Goal: Task Accomplishment & Management: Use online tool/utility

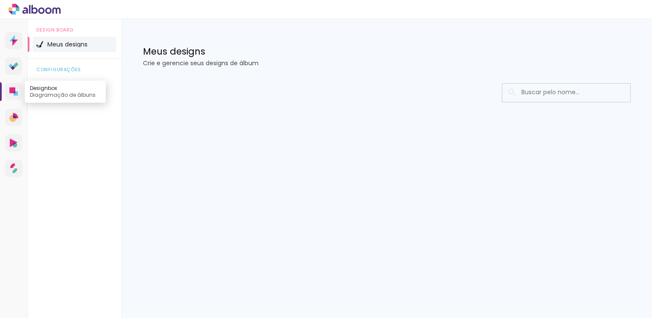
click at [15, 93] on icon at bounding box center [15, 92] width 2 height 2
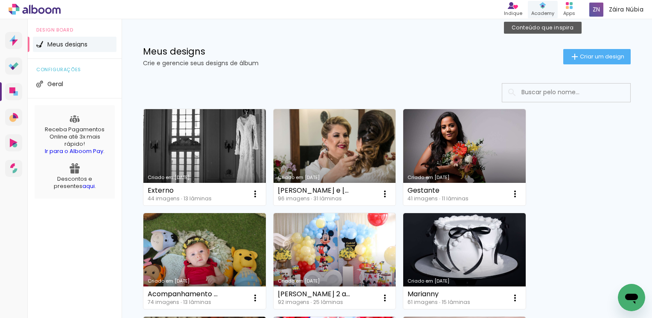
click at [554, 17] on div "Academy" at bounding box center [542, 13] width 23 height 7
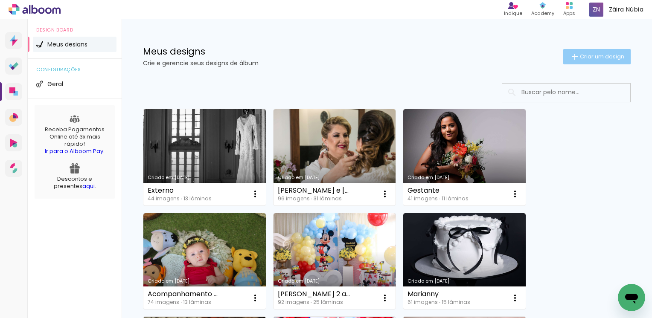
click at [596, 54] on span "Criar um design" at bounding box center [602, 57] width 44 height 6
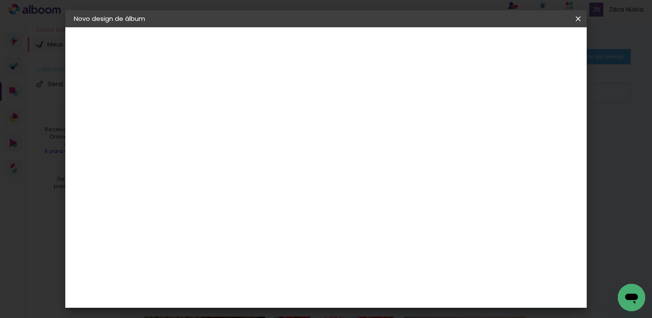
click at [213, 114] on input at bounding box center [213, 114] width 0 height 13
type input "Batizado [PERSON_NAME]"
type paper-input "Batizado [PERSON_NAME]"
click at [301, 48] on paper-button "Avançar" at bounding box center [280, 45] width 42 height 15
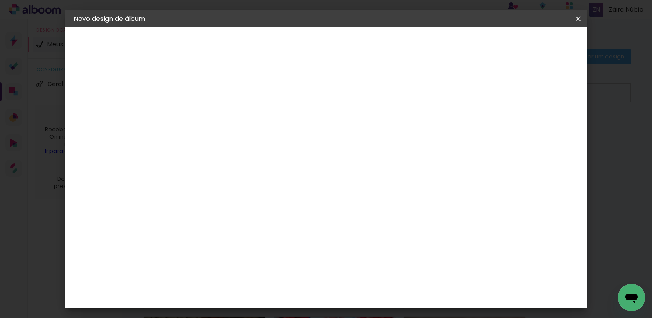
click at [0, 0] on slot "Avançar" at bounding box center [0, 0] width 0 height 0
click at [247, 142] on input "text" at bounding box center [229, 148] width 33 height 13
click at [0, 0] on slot "Slim Book" at bounding box center [0, 0] width 0 height 0
type input "Slim Book"
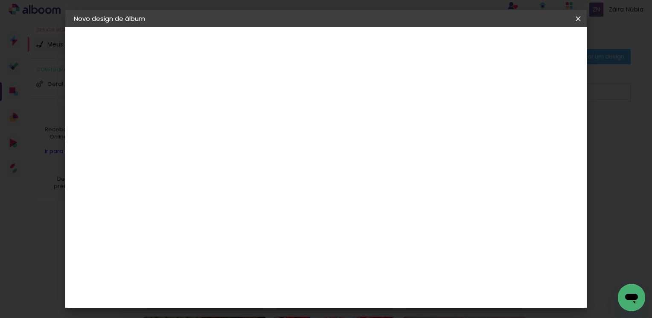
scroll to position [85, 0]
click at [271, 119] on span "20 x 50" at bounding box center [251, 120] width 40 height 17
click at [0, 0] on slot "Avançar" at bounding box center [0, 0] width 0 height 0
click at [525, 47] on span "Iniciar design" at bounding box center [505, 45] width 39 height 6
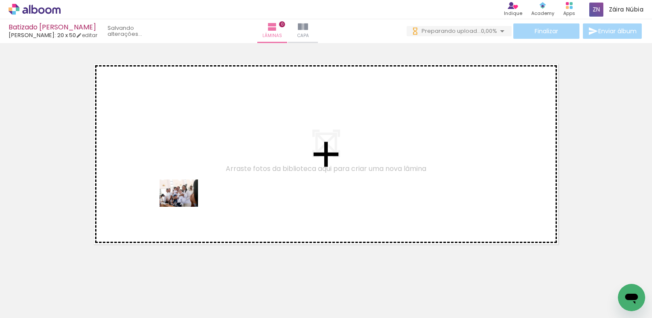
drag, startPoint x: 99, startPoint y: 292, endPoint x: 187, endPoint y: 203, distance: 124.9
click at [187, 203] on quentale-workspace at bounding box center [326, 159] width 652 height 318
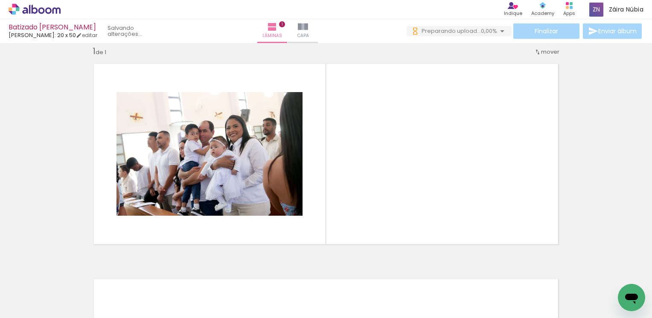
scroll to position [11, 0]
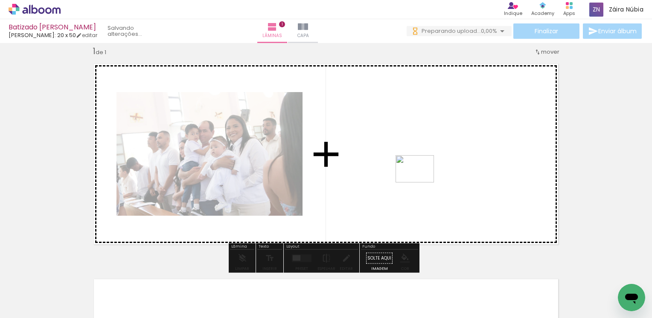
drag, startPoint x: 142, startPoint y: 293, endPoint x: 421, endPoint y: 181, distance: 300.9
click at [421, 181] on quentale-workspace at bounding box center [326, 159] width 652 height 318
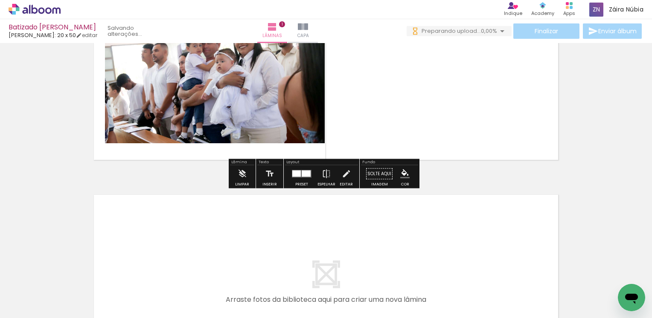
scroll to position [96, 0]
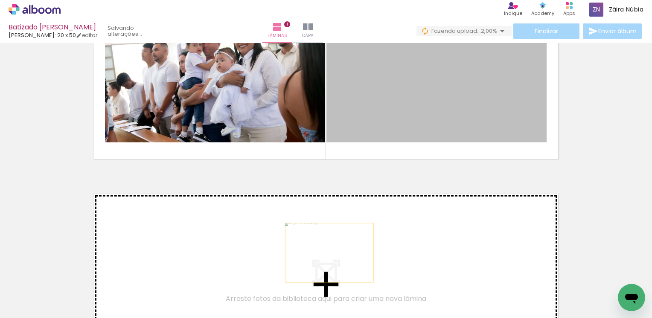
drag, startPoint x: 411, startPoint y: 99, endPoint x: 326, endPoint y: 253, distance: 175.5
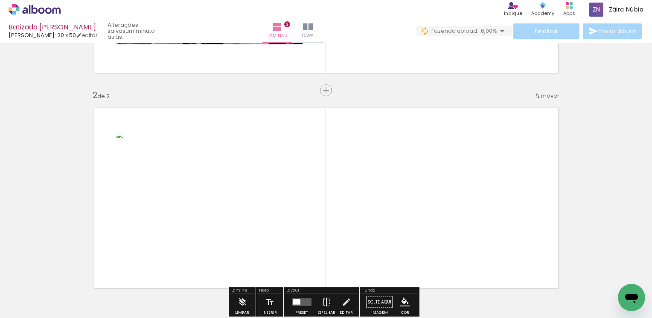
scroll to position [98, 0]
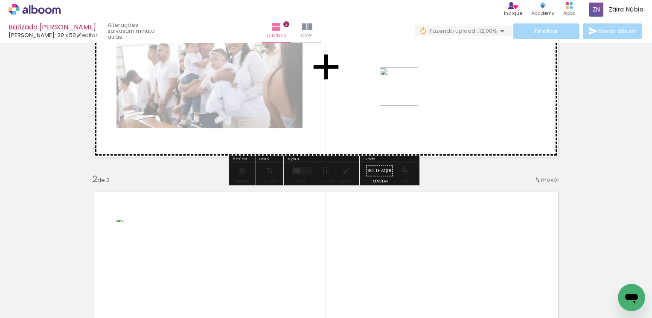
drag, startPoint x: 331, startPoint y: 288, endPoint x: 406, endPoint y: 87, distance: 215.3
click at [406, 87] on quentale-workspace at bounding box center [326, 159] width 652 height 318
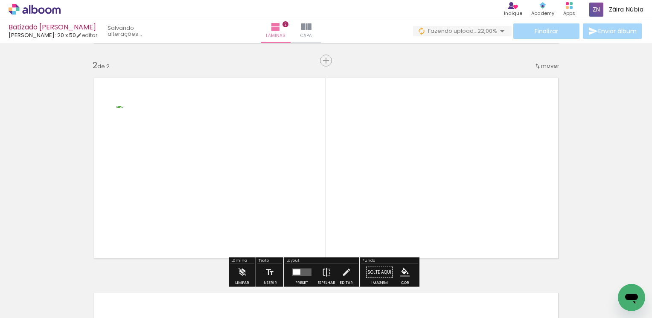
scroll to position [213, 0]
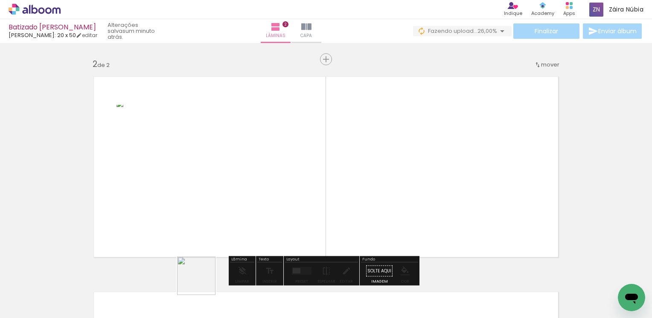
drag, startPoint x: 203, startPoint y: 282, endPoint x: 311, endPoint y: 173, distance: 154.1
click at [311, 172] on quentale-workspace at bounding box center [326, 159] width 652 height 318
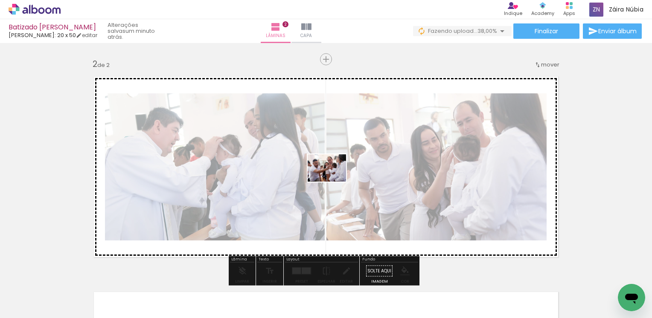
drag, startPoint x: 243, startPoint y: 288, endPoint x: 333, endPoint y: 180, distance: 140.5
click at [333, 180] on quentale-workspace at bounding box center [326, 159] width 652 height 318
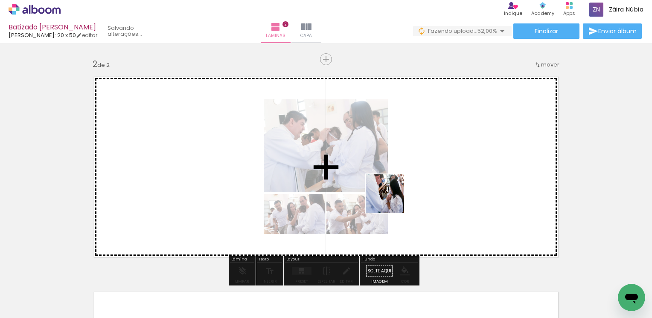
drag, startPoint x: 391, startPoint y: 200, endPoint x: 422, endPoint y: 172, distance: 42.0
click at [422, 172] on quentale-workspace at bounding box center [326, 159] width 652 height 318
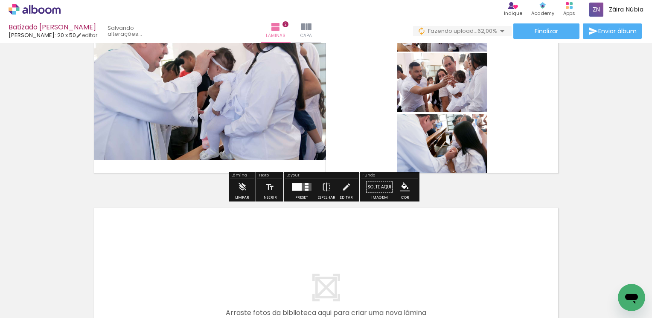
scroll to position [299, 0]
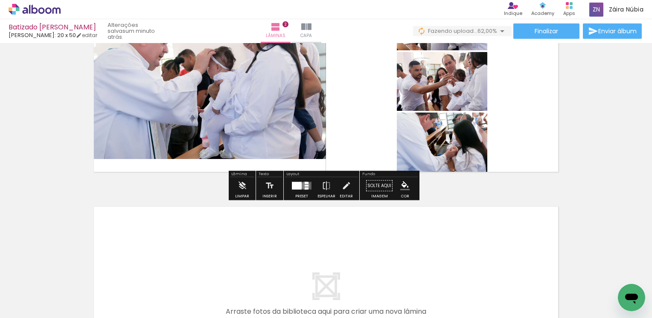
click at [305, 186] on div at bounding box center [307, 186] width 4 height 2
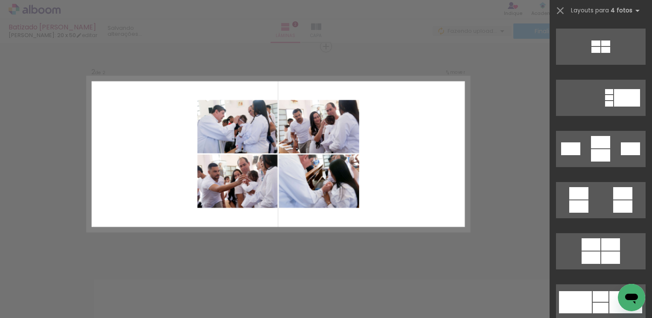
scroll to position [939, 0]
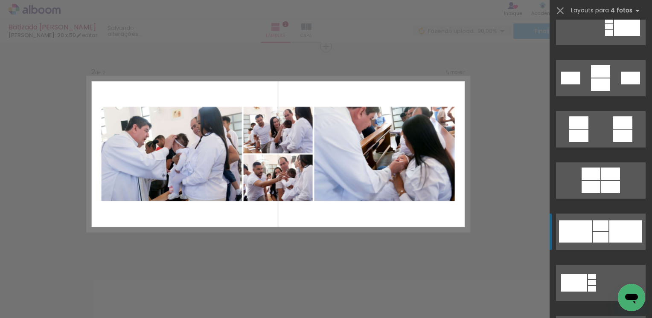
click at [586, 230] on div at bounding box center [575, 232] width 33 height 22
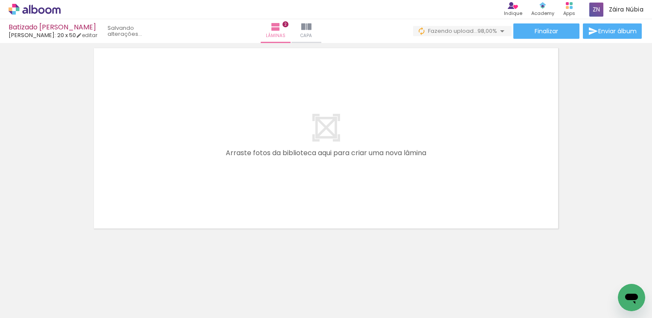
scroll to position [0, 164]
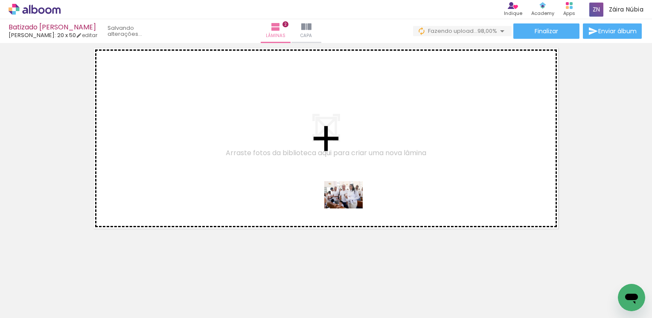
drag, startPoint x: 447, startPoint y: 301, endPoint x: 350, endPoint y: 207, distance: 135.2
click at [350, 207] on quentale-workspace at bounding box center [326, 159] width 652 height 318
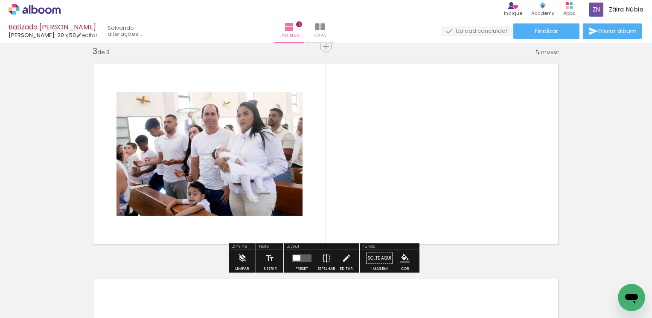
scroll to position [484, 0]
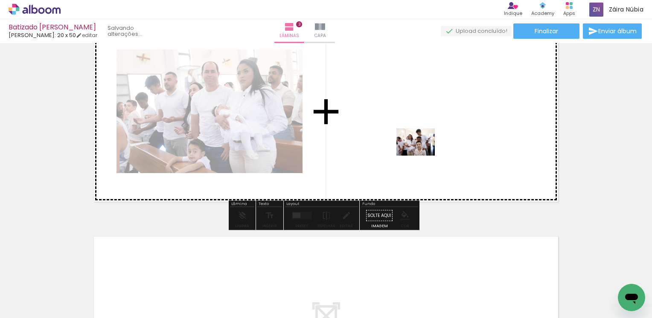
drag, startPoint x: 488, startPoint y: 292, endPoint x: 422, endPoint y: 154, distance: 152.8
click at [422, 154] on quentale-workspace at bounding box center [326, 159] width 652 height 318
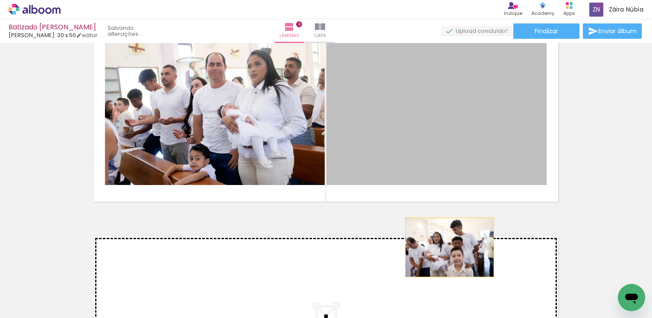
drag, startPoint x: 413, startPoint y: 131, endPoint x: 427, endPoint y: 223, distance: 93.7
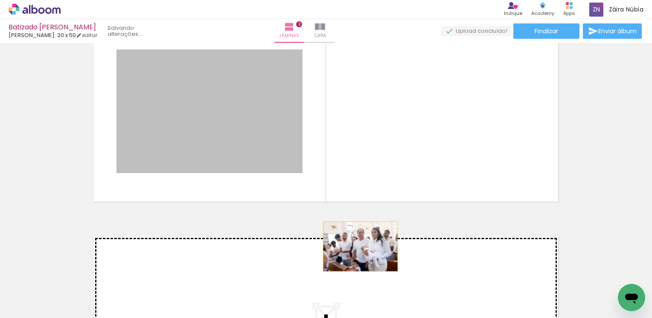
drag, startPoint x: 206, startPoint y: 75, endPoint x: 357, endPoint y: 247, distance: 229.1
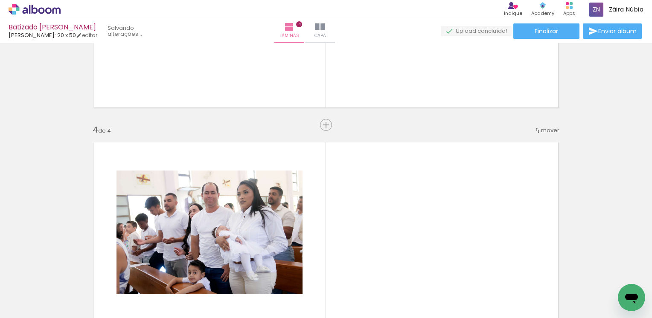
scroll to position [657, 0]
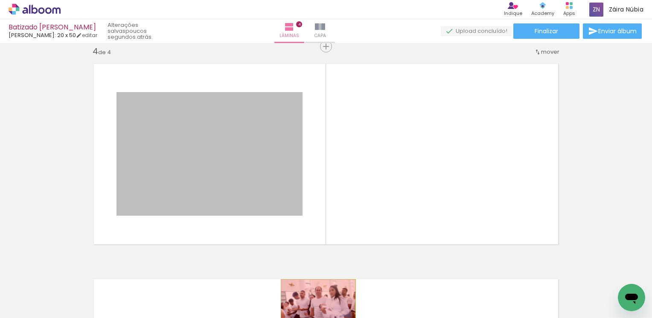
drag, startPoint x: 249, startPoint y: 178, endPoint x: 315, endPoint y: 305, distance: 142.3
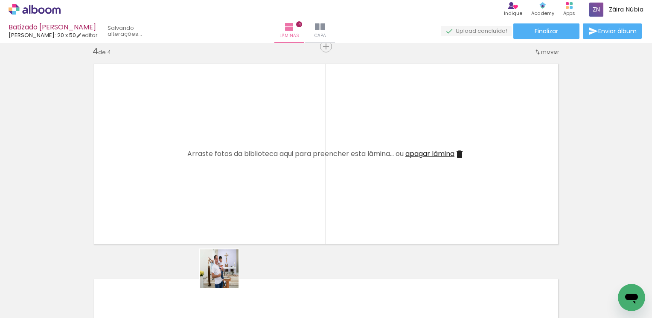
drag, startPoint x: 218, startPoint y: 296, endPoint x: 233, endPoint y: 201, distance: 95.5
click at [233, 201] on quentale-workspace at bounding box center [326, 159] width 652 height 318
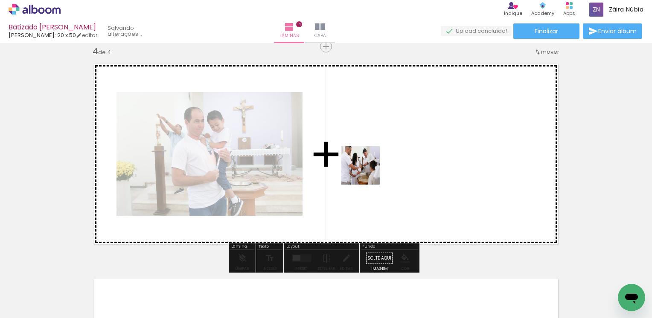
drag, startPoint x: 270, startPoint y: 291, endPoint x: 367, endPoint y: 172, distance: 154.0
click at [367, 172] on quentale-workspace at bounding box center [326, 159] width 652 height 318
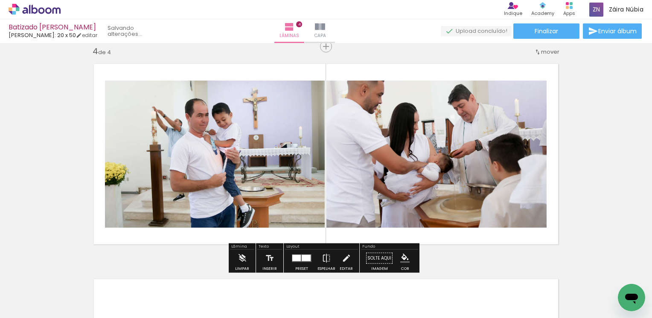
scroll to position [742, 0]
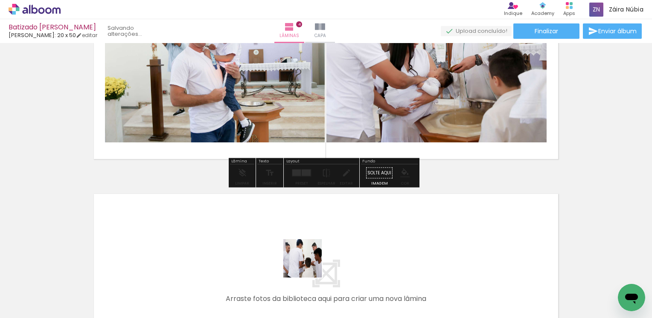
drag, startPoint x: 309, startPoint y: 275, endPoint x: 309, endPoint y: 252, distance: 23.0
click at [309, 252] on quentale-workspace at bounding box center [326, 159] width 652 height 318
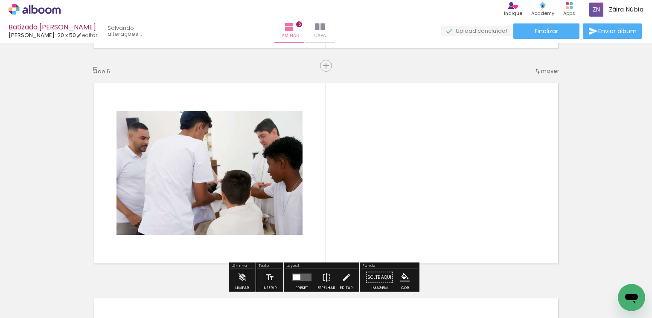
scroll to position [872, 0]
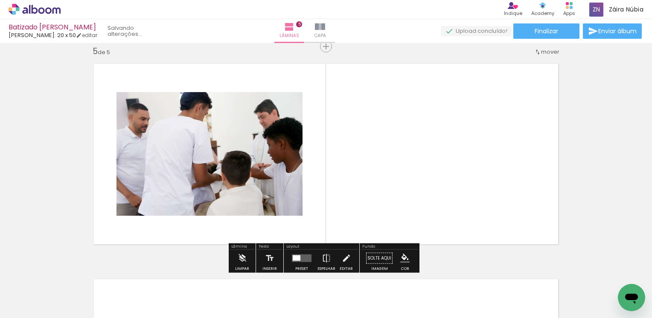
drag, startPoint x: 350, startPoint y: 264, endPoint x: 350, endPoint y: 210, distance: 53.8
click at [350, 210] on quentale-workspace at bounding box center [326, 159] width 652 height 318
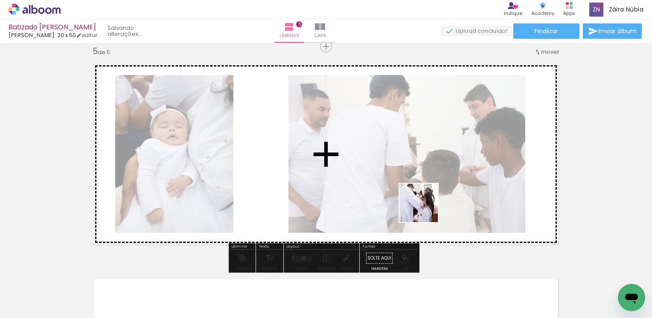
drag, startPoint x: 396, startPoint y: 301, endPoint x: 425, endPoint y: 209, distance: 95.7
click at [425, 209] on quentale-workspace at bounding box center [326, 159] width 652 height 318
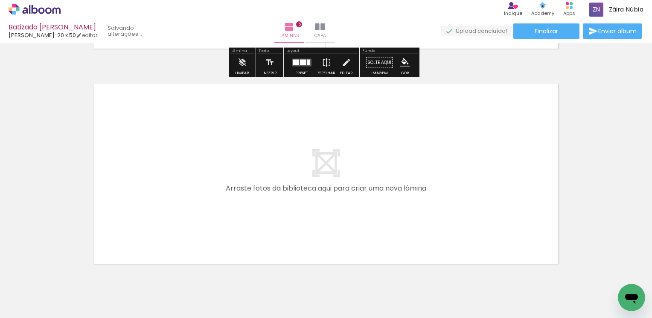
scroll to position [1086, 0]
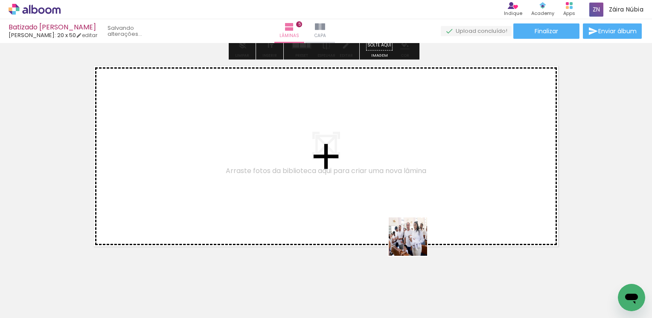
drag, startPoint x: 450, startPoint y: 296, endPoint x: 494, endPoint y: 294, distance: 44.4
click at [410, 230] on quentale-workspace at bounding box center [326, 159] width 652 height 318
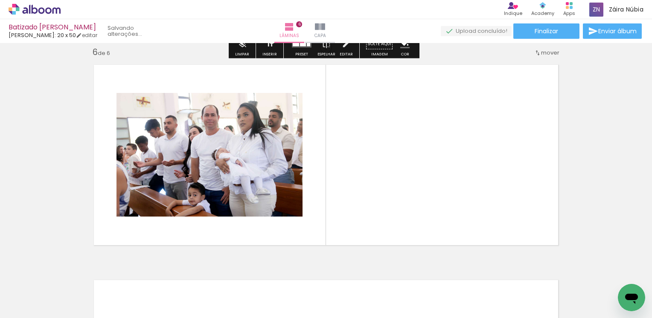
scroll to position [1088, 0]
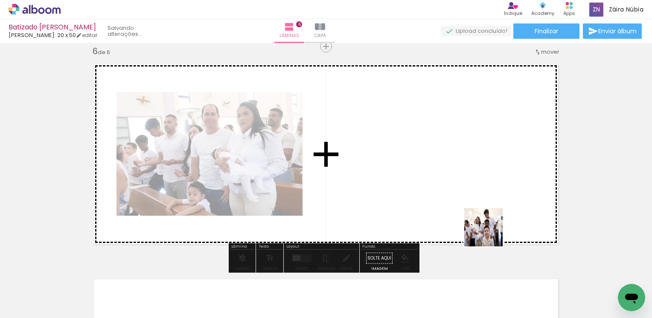
drag, startPoint x: 504, startPoint y: 284, endPoint x: 498, endPoint y: 233, distance: 51.5
click at [486, 218] on quentale-workspace at bounding box center [326, 159] width 652 height 318
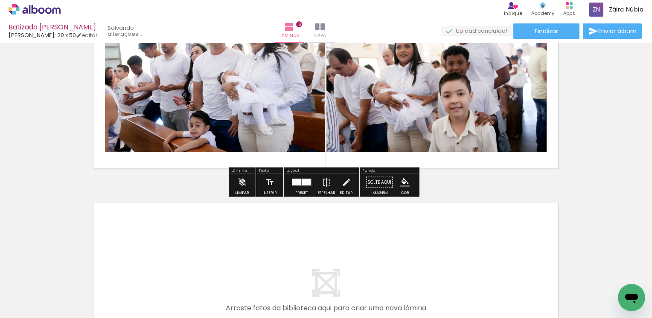
scroll to position [1258, 0]
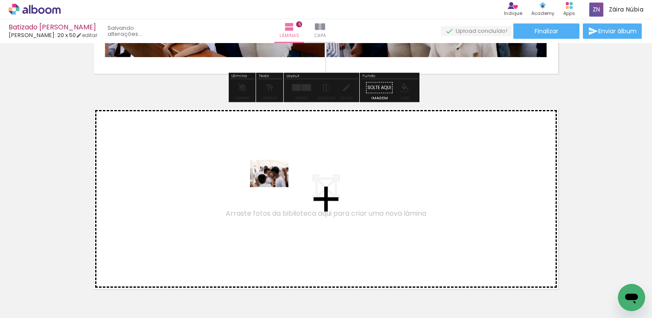
drag, startPoint x: 544, startPoint y: 298, endPoint x: 276, endPoint y: 186, distance: 291.2
click at [276, 186] on quentale-workspace at bounding box center [326, 159] width 652 height 318
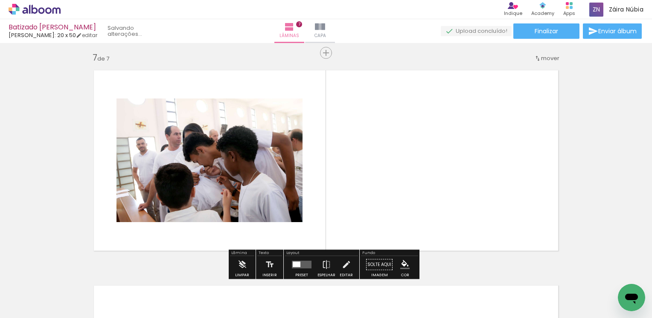
scroll to position [1303, 0]
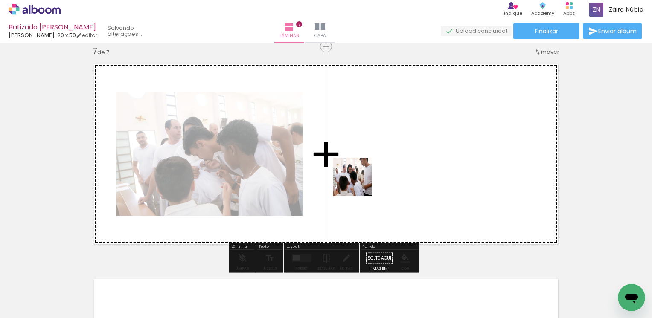
drag, startPoint x: 589, startPoint y: 296, endPoint x: 359, endPoint y: 183, distance: 255.8
click at [359, 183] on quentale-workspace at bounding box center [326, 159] width 652 height 318
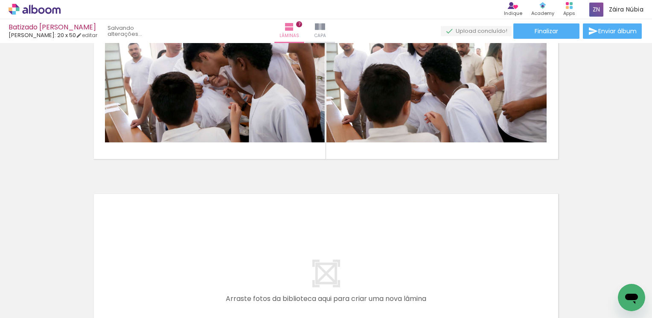
scroll to position [0, 490]
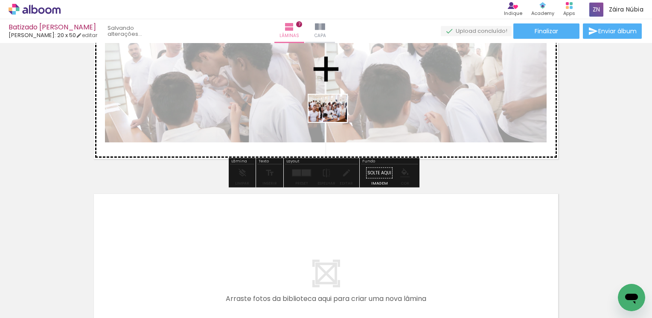
drag, startPoint x: 324, startPoint y: 283, endPoint x: 334, endPoint y: 120, distance: 163.3
click at [334, 120] on quentale-workspace at bounding box center [326, 159] width 652 height 318
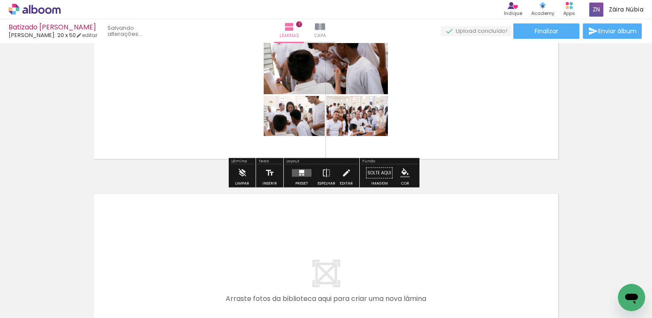
click at [308, 173] on quentale-layouter at bounding box center [302, 173] width 20 height 8
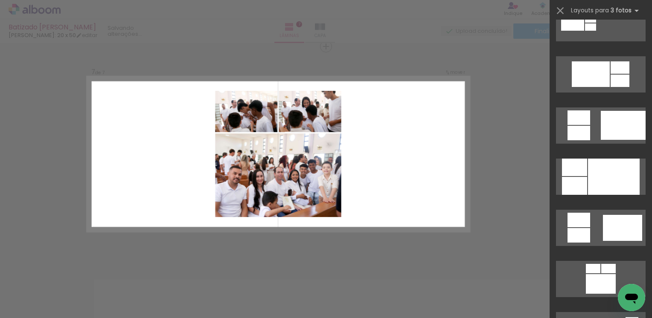
scroll to position [512, 0]
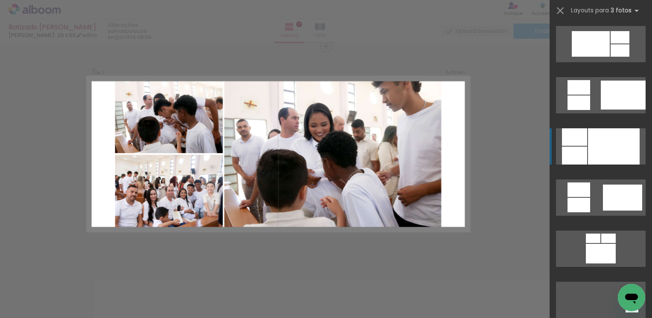
click at [596, 164] on div at bounding box center [614, 146] width 52 height 36
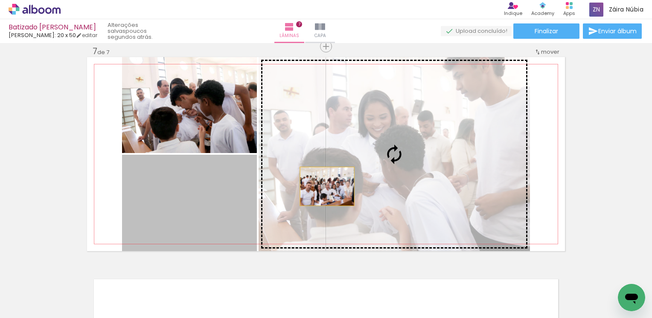
drag, startPoint x: 202, startPoint y: 223, endPoint x: 324, endPoint y: 186, distance: 127.3
click at [0, 0] on slot at bounding box center [0, 0] width 0 height 0
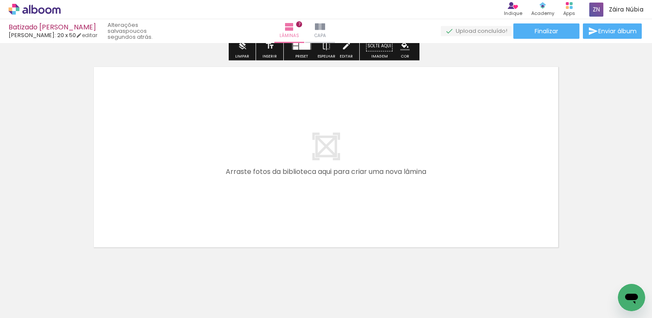
scroll to position [1517, 0]
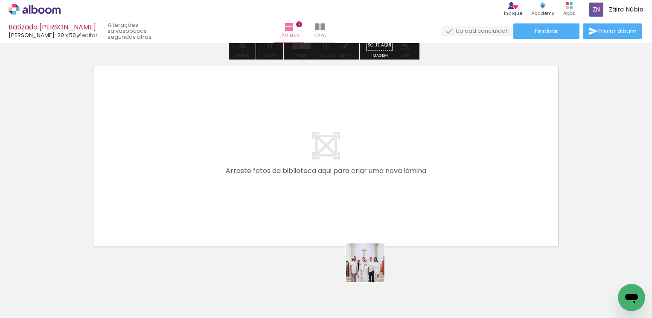
drag, startPoint x: 372, startPoint y: 294, endPoint x: 389, endPoint y: 253, distance: 44.8
click at [361, 223] on quentale-workspace at bounding box center [326, 159] width 652 height 318
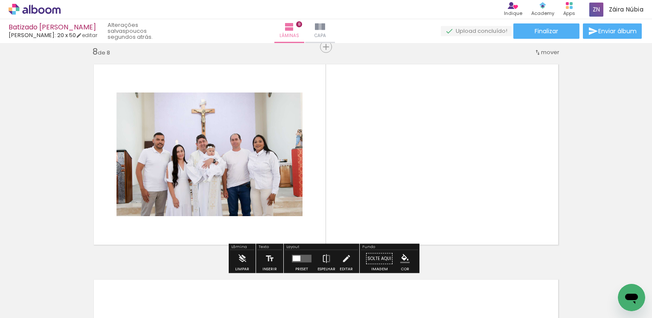
scroll to position [1519, 0]
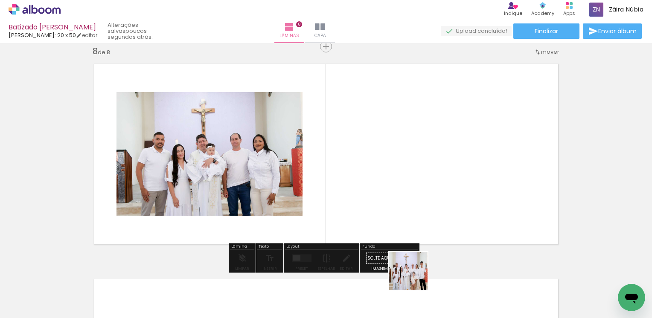
drag, startPoint x: 411, startPoint y: 290, endPoint x: 425, endPoint y: 203, distance: 88.6
click at [425, 203] on quentale-workspace at bounding box center [326, 159] width 652 height 318
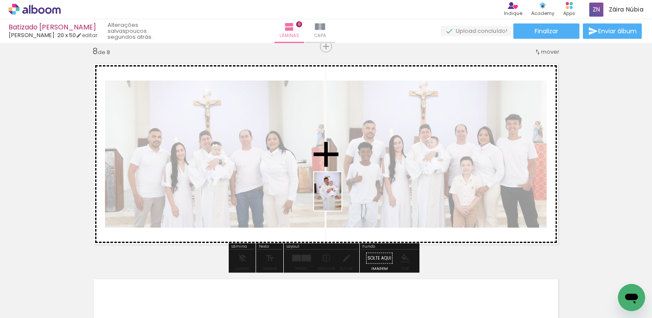
drag, startPoint x: 458, startPoint y: 290, endPoint x: 340, endPoint y: 198, distance: 150.2
click at [340, 198] on quentale-workspace at bounding box center [326, 159] width 652 height 318
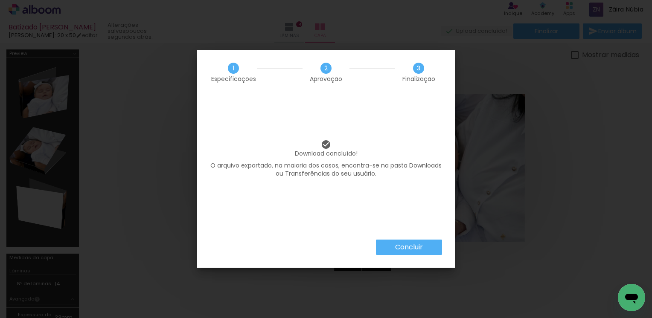
scroll to position [11073, 0]
click at [0, 0] on slot "Concluir" at bounding box center [0, 0] width 0 height 0
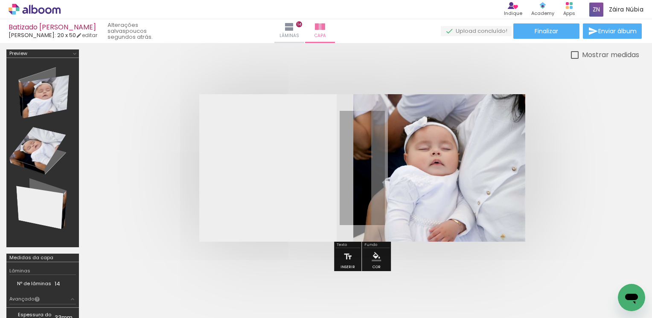
click at [35, 6] on icon at bounding box center [35, 9] width 52 height 11
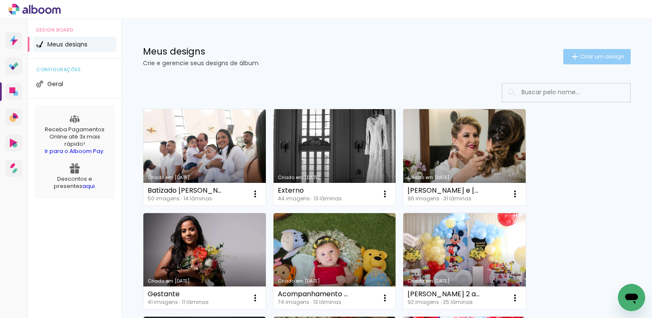
click at [596, 57] on span "Criar um design" at bounding box center [602, 57] width 44 height 6
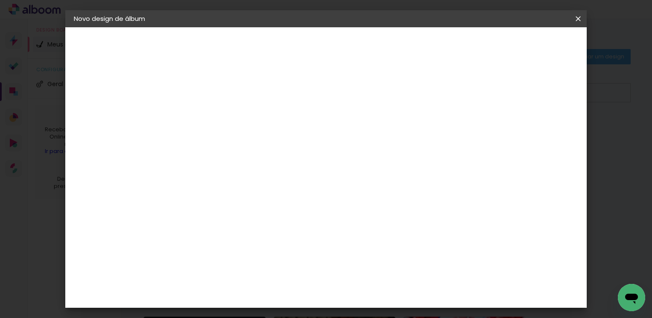
click at [213, 118] on input at bounding box center [213, 114] width 0 height 13
type input "Gael 2 anos"
type paper-input "Gael 2 anos"
click at [301, 50] on paper-button "Avançar" at bounding box center [280, 45] width 42 height 15
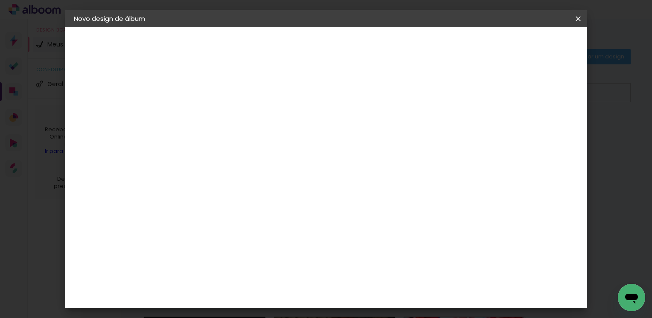
click at [224, 243] on div "[PERSON_NAME]" at bounding box center [235, 246] width 57 height 7
click at [0, 0] on slot "Avançar" at bounding box center [0, 0] width 0 height 0
click at [247, 142] on input "text" at bounding box center [229, 148] width 33 height 13
click at [0, 0] on slot "Slim Book" at bounding box center [0, 0] width 0 height 0
type input "Slim Book"
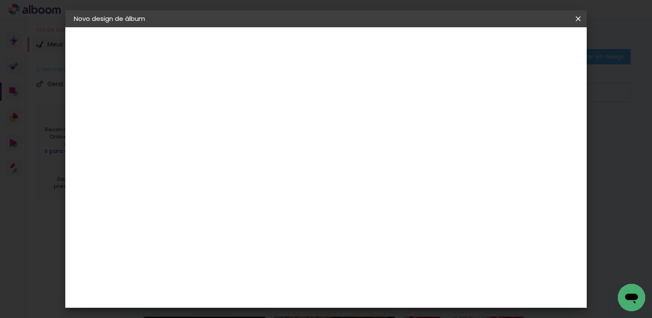
scroll to position [171, 0]
click at [271, 274] on span "20 x 40" at bounding box center [251, 282] width 40 height 17
click at [0, 0] on slot "Avançar" at bounding box center [0, 0] width 0 height 0
click at [457, 44] on span "Iniciar design" at bounding box center [437, 45] width 39 height 6
